Goal: Check status: Check status

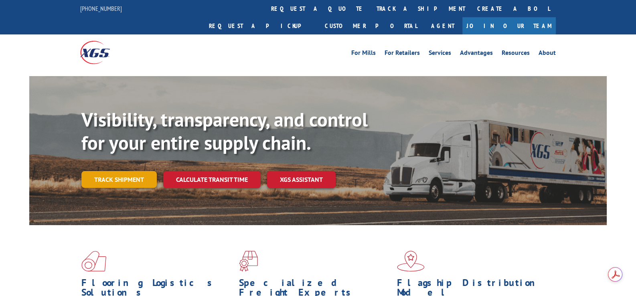
click at [131, 171] on link "Track shipment" at bounding box center [118, 179] width 75 height 17
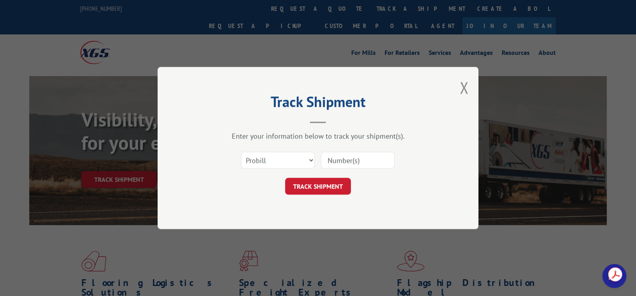
click at [347, 163] on input at bounding box center [358, 160] width 74 height 17
click at [342, 160] on input at bounding box center [358, 160] width 74 height 17
paste input "14199323"
type input "14199323"
click at [335, 184] on button "TRACK SHIPMENT" at bounding box center [318, 186] width 66 height 17
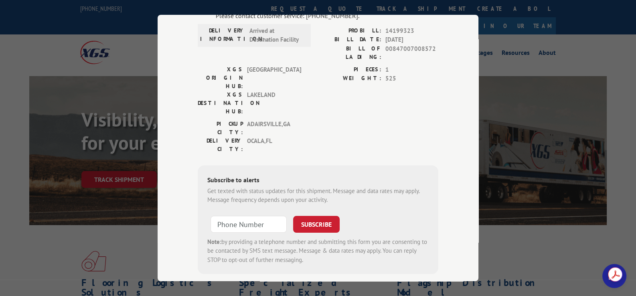
scroll to position [38, 0]
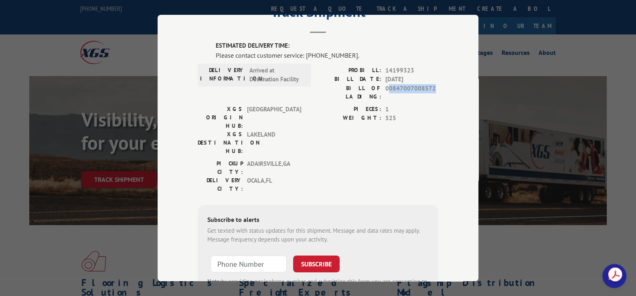
drag, startPoint x: 430, startPoint y: 88, endPoint x: 384, endPoint y: 89, distance: 45.7
click at [385, 89] on span "00847007008572" at bounding box center [411, 92] width 53 height 17
click at [406, 114] on span "525" at bounding box center [411, 118] width 53 height 9
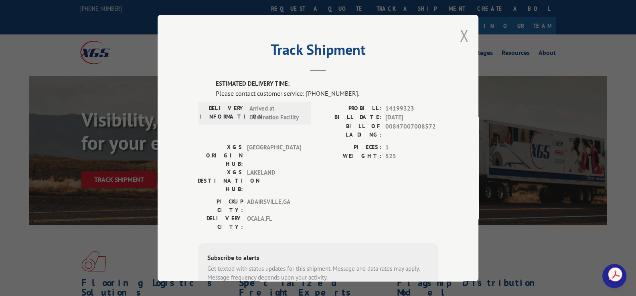
click at [460, 38] on button "Close modal" at bounding box center [463, 35] width 9 height 21
